Goal: Task Accomplishment & Management: Manage account settings

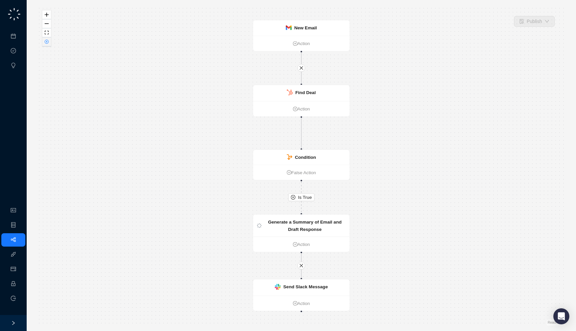
click at [50, 44] on button "button" at bounding box center [46, 41] width 9 height 9
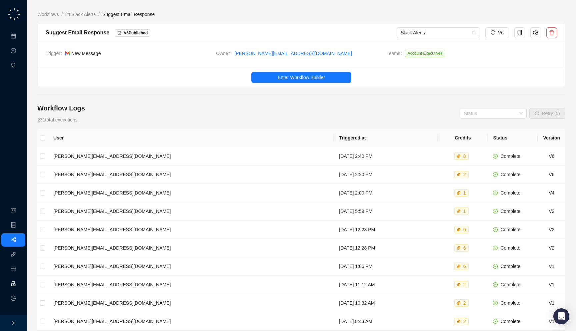
click at [19, 282] on link "Employee" at bounding box center [29, 283] width 21 height 5
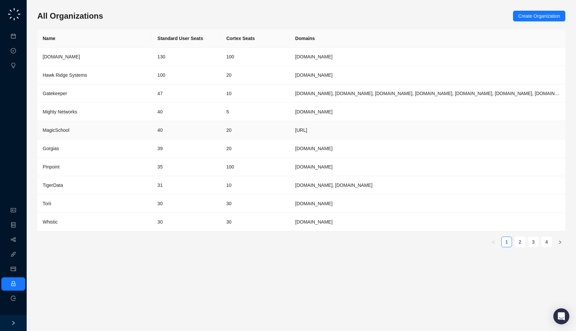
click at [122, 131] on div "MagicSchool" at bounding box center [95, 129] width 104 height 7
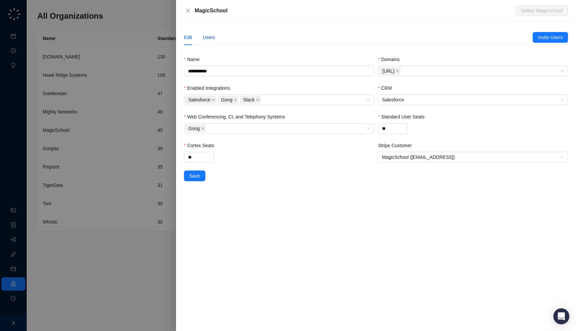
click at [209, 39] on div "Users" at bounding box center [209, 37] width 12 height 7
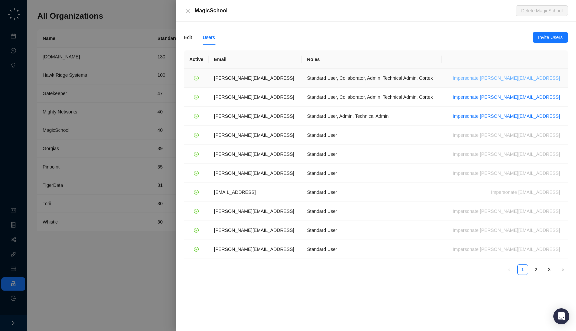
click at [504, 78] on span "Impersonate ana@magicschool.ai" at bounding box center [506, 77] width 107 height 7
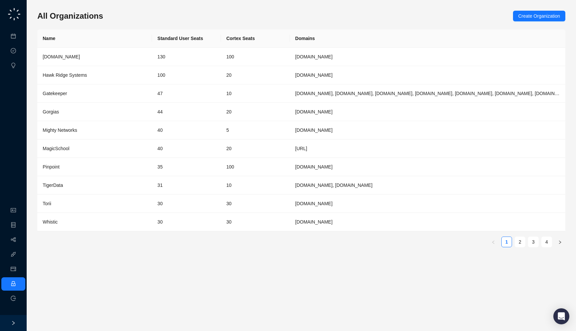
drag, startPoint x: 142, startPoint y: 20, endPoint x: 142, endPoint y: 17, distance: 3.3
click at [142, 17] on div "All Organizations Create Organization" at bounding box center [301, 16] width 528 height 11
click at [12, 44] on ul "Meetings & Calls Approval Tasks Insights" at bounding box center [13, 50] width 27 height 45
click at [19, 39] on link "Meetings & Calls" at bounding box center [36, 36] width 35 height 5
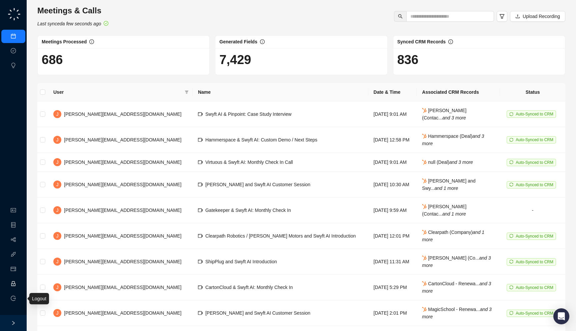
click at [19, 284] on link "Employee" at bounding box center [29, 283] width 21 height 5
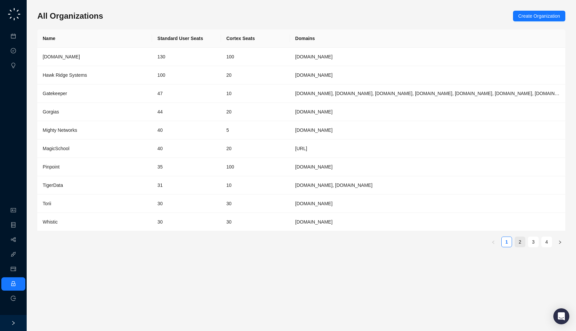
click at [522, 242] on link "2" at bounding box center [520, 242] width 10 height 10
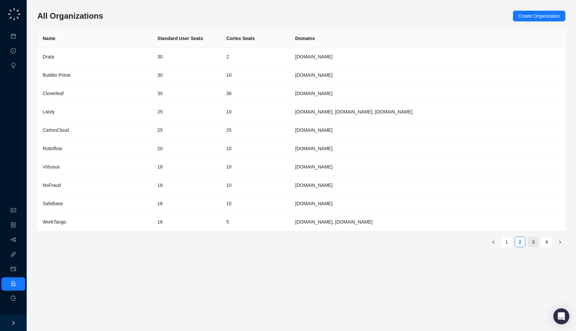
click at [532, 243] on link "3" at bounding box center [533, 242] width 10 height 10
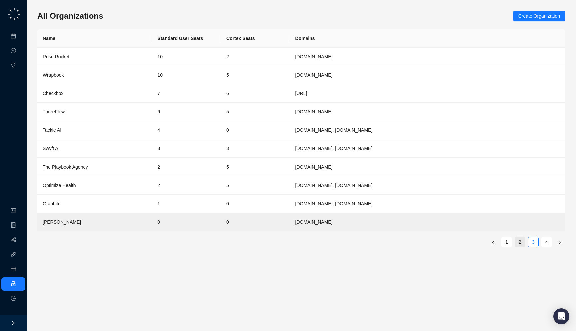
click at [521, 243] on link "2" at bounding box center [520, 242] width 10 height 10
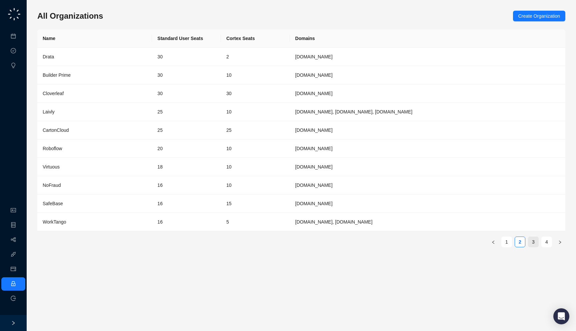
click at [533, 242] on link "3" at bounding box center [533, 242] width 10 height 10
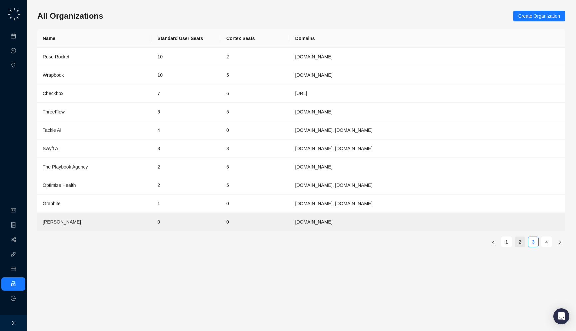
click at [520, 243] on link "2" at bounding box center [520, 242] width 10 height 10
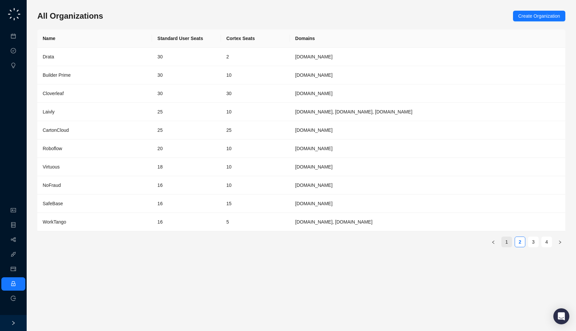
click at [506, 243] on link "1" at bounding box center [507, 242] width 10 height 10
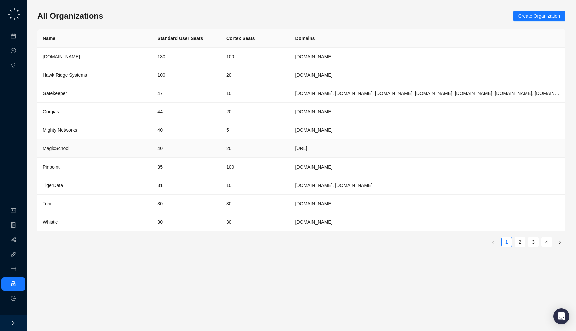
click at [341, 149] on td "[URL]" at bounding box center [427, 148] width 275 height 18
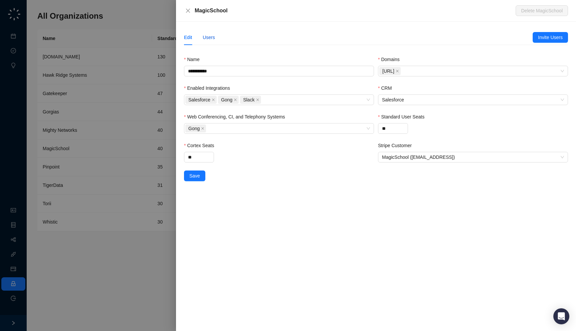
click at [210, 39] on div "Users" at bounding box center [209, 37] width 12 height 7
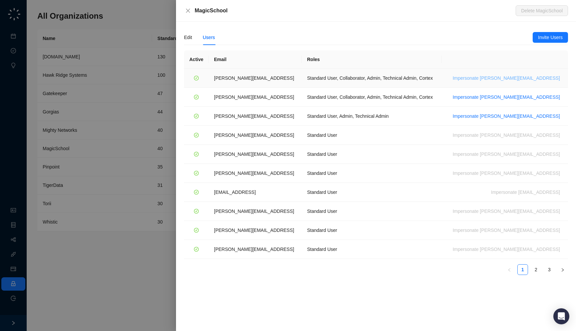
click at [519, 78] on span "Impersonate ana@magicschool.ai" at bounding box center [506, 77] width 107 height 7
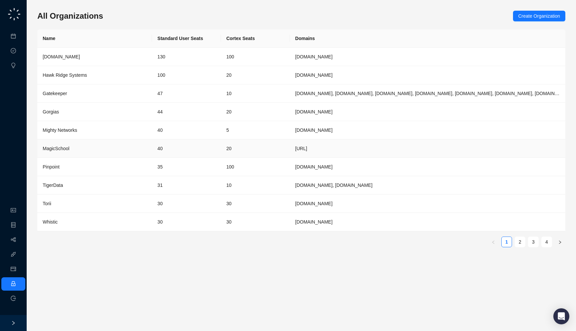
click at [248, 146] on td "20" at bounding box center [255, 148] width 69 height 18
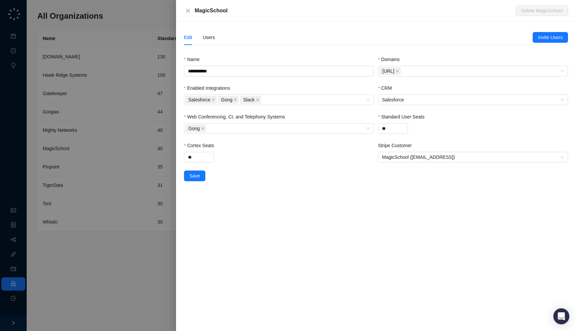
click at [219, 46] on div "**********" at bounding box center [376, 105] width 384 height 151
click at [215, 30] on div "Users" at bounding box center [209, 37] width 12 height 15
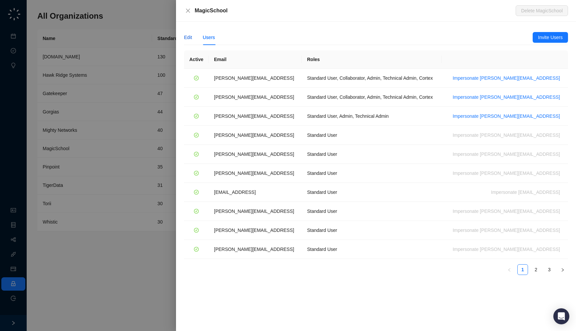
click at [185, 36] on div "Edit" at bounding box center [188, 37] width 8 height 7
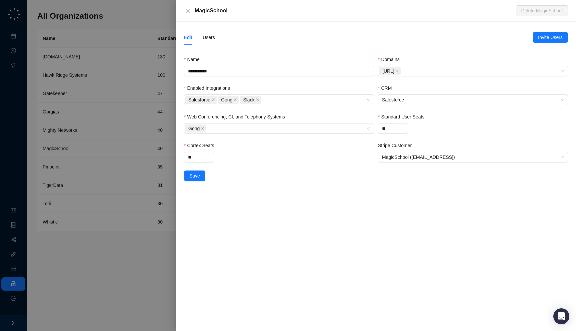
click at [130, 94] on div at bounding box center [288, 165] width 576 height 331
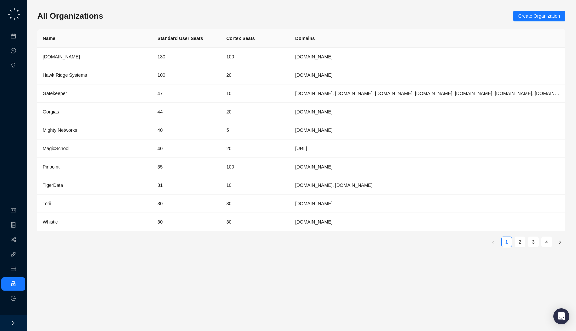
drag, startPoint x: 119, startPoint y: 16, endPoint x: 116, endPoint y: 24, distance: 8.2
click at [116, 24] on div "All Organizations Create Organization Name Standard User Seats Cortex Seats Dom…" at bounding box center [301, 132] width 528 height 242
click at [19, 242] on link "Workflows" at bounding box center [29, 239] width 21 height 5
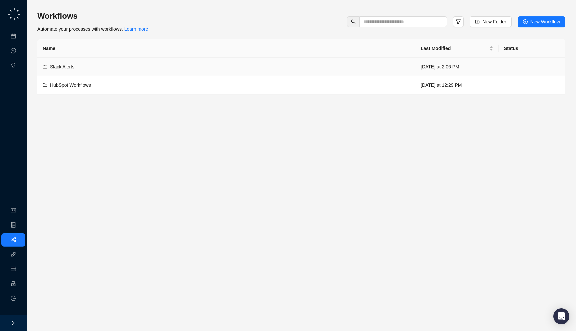
click at [248, 71] on td "Slack Alerts" at bounding box center [226, 67] width 378 height 18
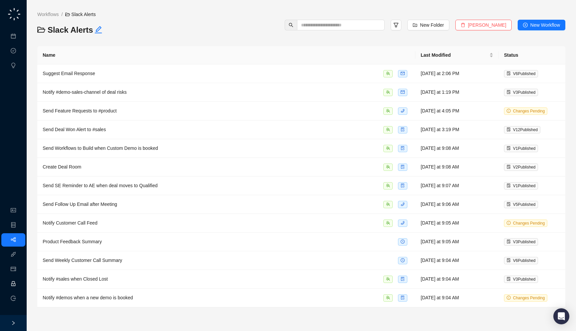
click at [22, 282] on link "Employee" at bounding box center [29, 283] width 21 height 5
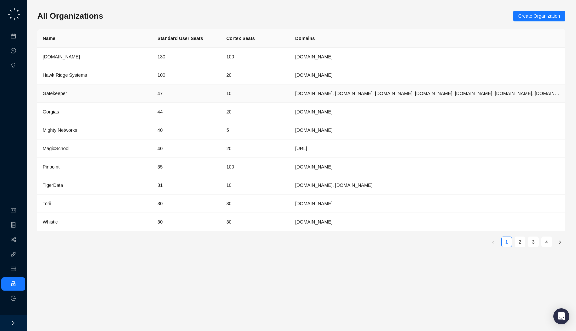
click at [200, 97] on td "47" at bounding box center [186, 93] width 69 height 18
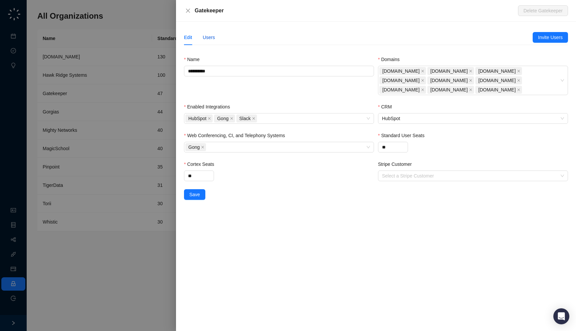
click at [208, 36] on div "Users" at bounding box center [209, 37] width 12 height 7
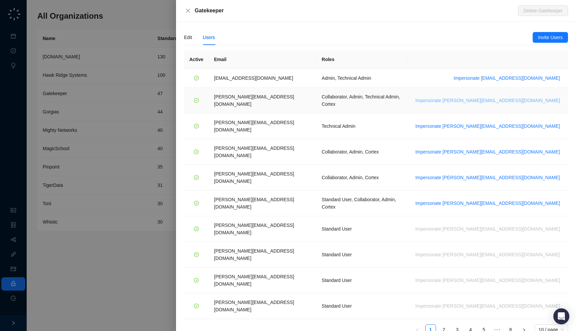
click at [502, 97] on span "Impersonate lisa.n@gatekeeperhq.com" at bounding box center [487, 100] width 145 height 7
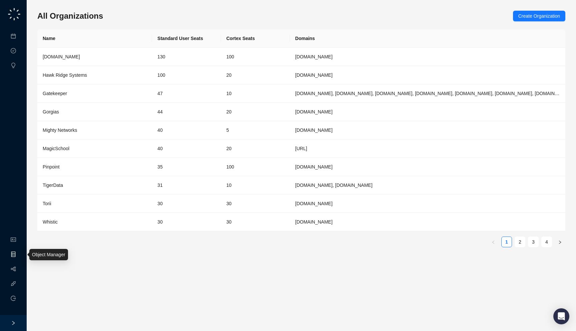
click at [19, 254] on link "Object Manager" at bounding box center [35, 254] width 33 height 5
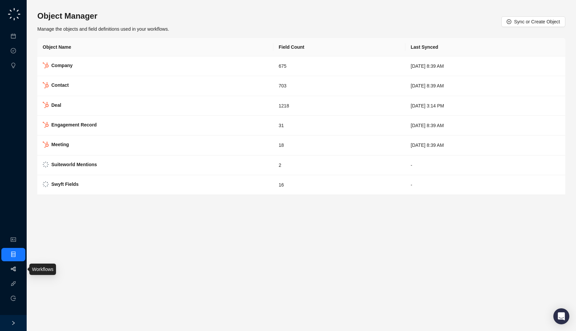
click at [19, 269] on link "Workflows" at bounding box center [29, 268] width 21 height 5
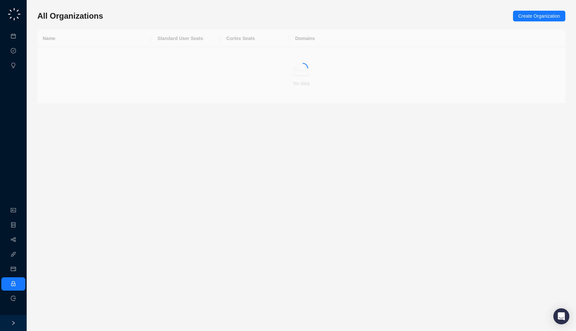
click at [115, 20] on div "All Organizations Create Organization" at bounding box center [301, 16] width 528 height 11
